Goal: Find specific page/section: Find specific page/section

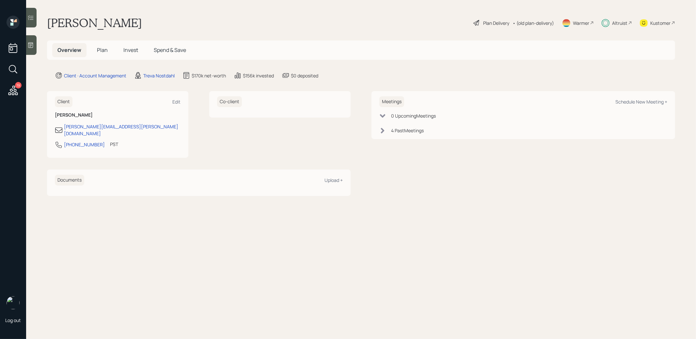
click at [129, 48] on span "Invest" at bounding box center [130, 49] width 15 height 7
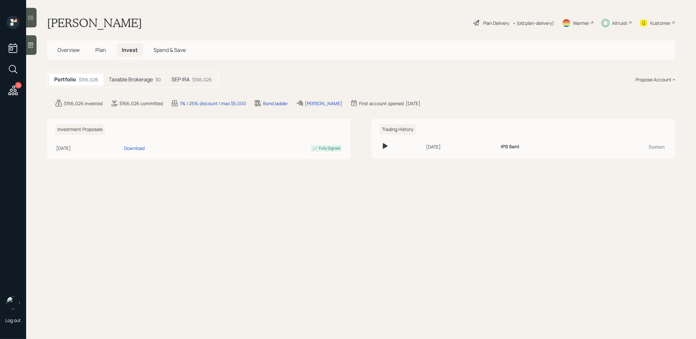
click at [184, 78] on h5 "SEP IRA" at bounding box center [180, 79] width 18 height 6
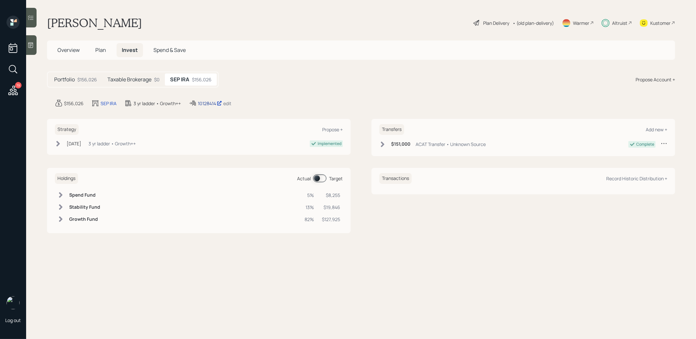
click at [208, 102] on div "10128414" at bounding box center [210, 103] width 24 height 7
